Goal: Find specific page/section: Find specific page/section

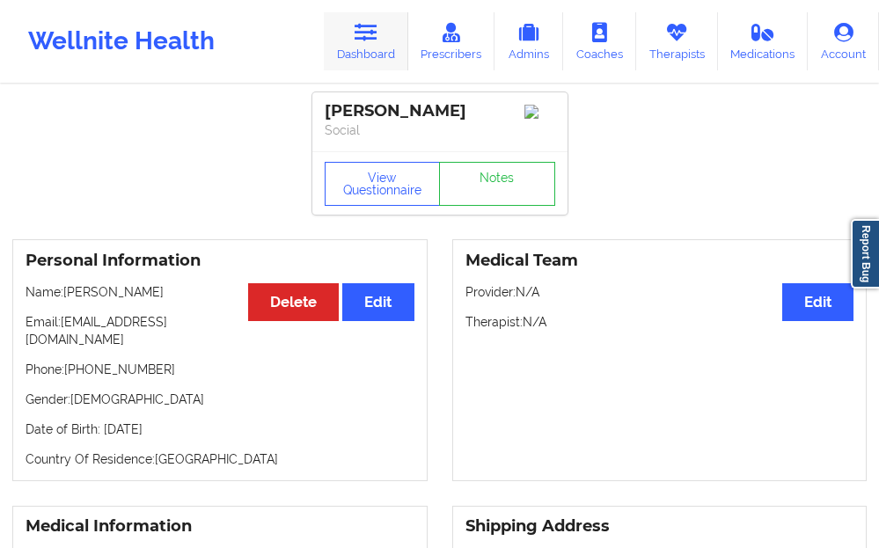
click at [368, 59] on link "Dashboard" at bounding box center [366, 41] width 84 height 58
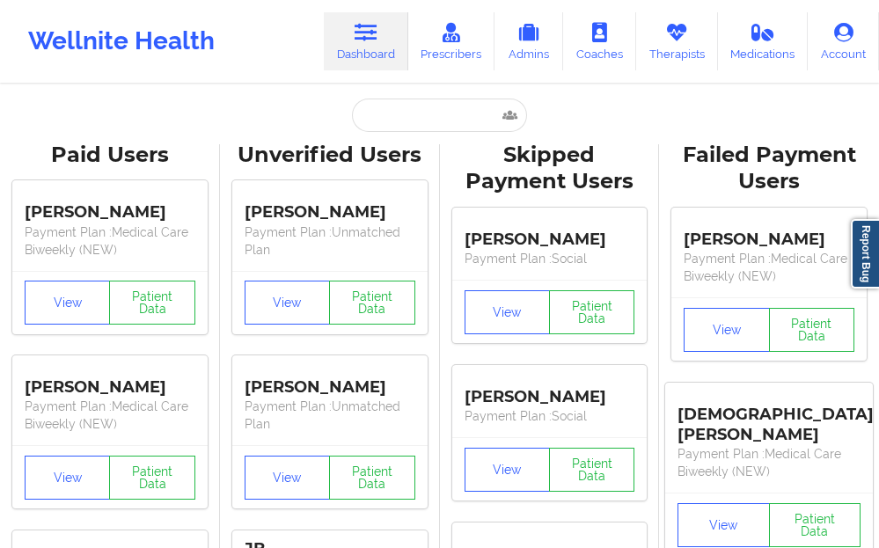
click at [389, 119] on input "text" at bounding box center [439, 115] width 174 height 33
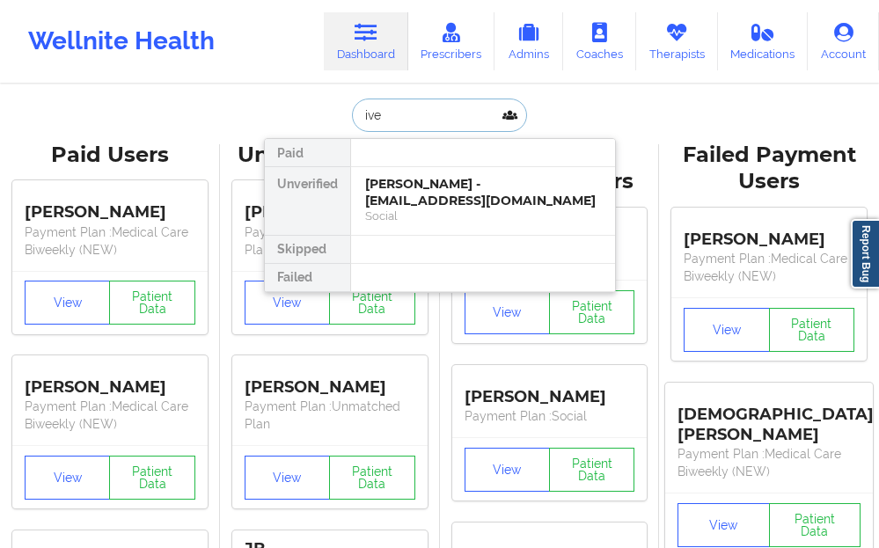
type input "ivee"
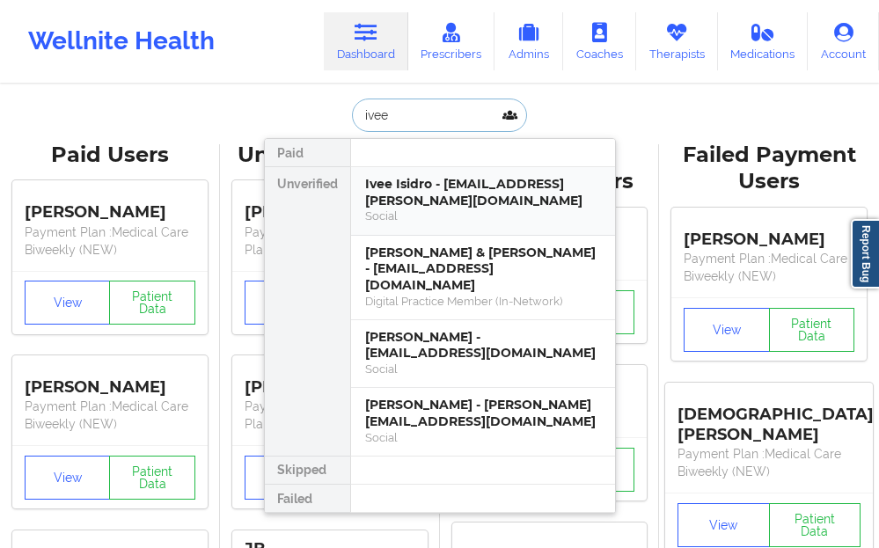
click at [372, 182] on div "Ivee Isidro - [EMAIL_ADDRESS][PERSON_NAME][DOMAIN_NAME]" at bounding box center [483, 192] width 236 height 33
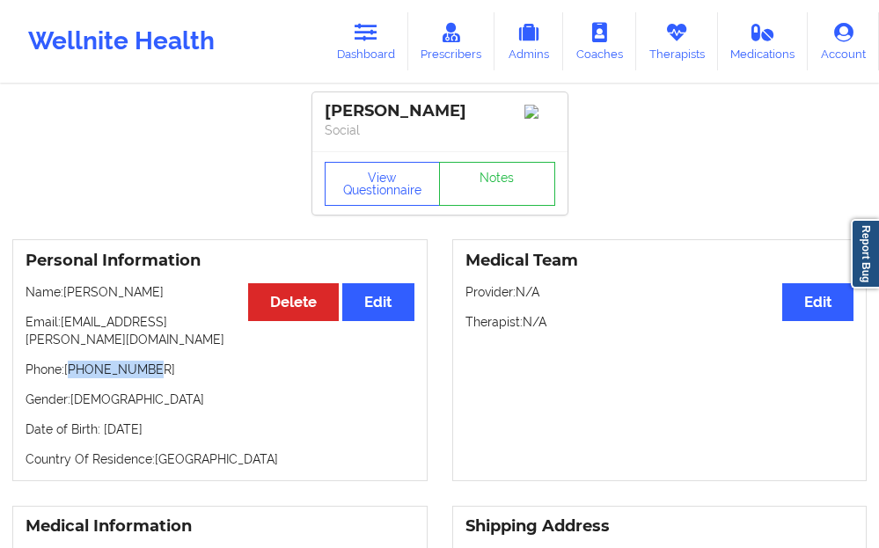
drag, startPoint x: 148, startPoint y: 355, endPoint x: 71, endPoint y: 361, distance: 76.7
click at [71, 361] on p "Phone: [PHONE_NUMBER]" at bounding box center [220, 370] width 389 height 18
click at [375, 40] on icon at bounding box center [365, 32] width 23 height 19
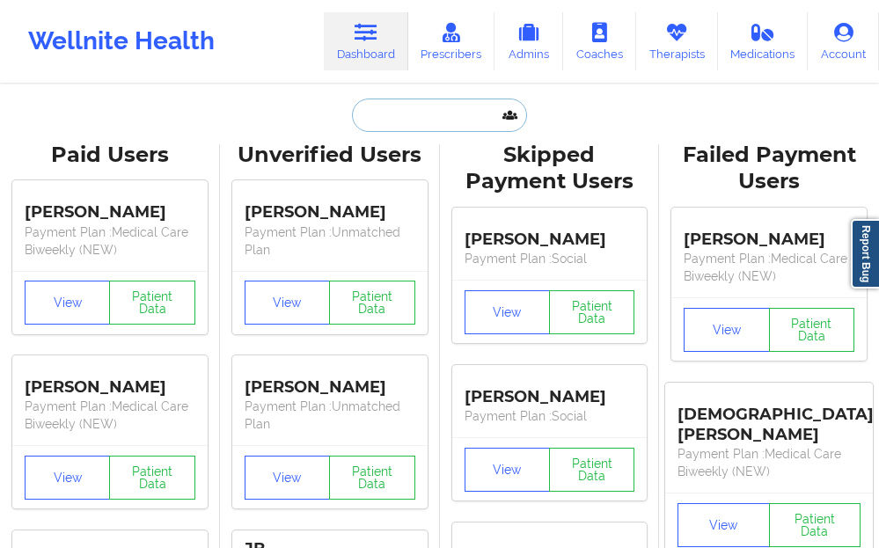
click at [374, 129] on input "text" at bounding box center [439, 115] width 174 height 33
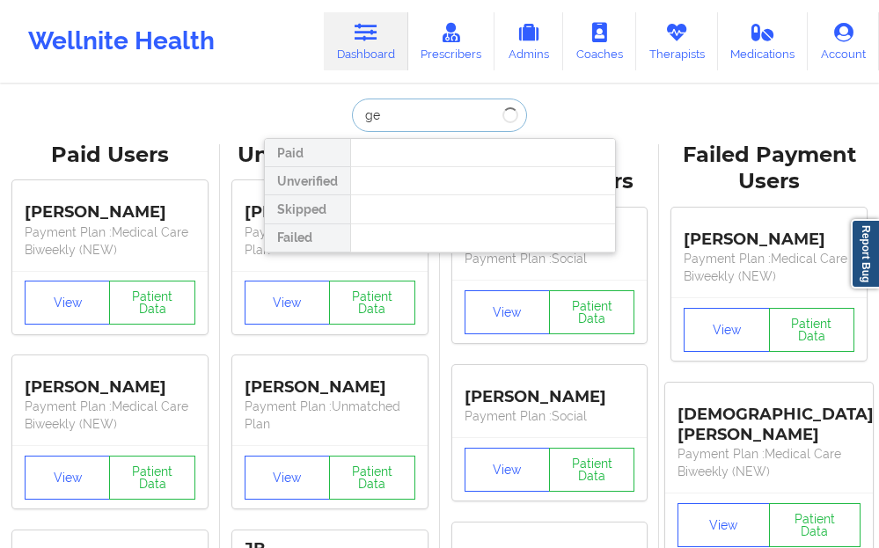
type input "g"
